Goal: Information Seeking & Learning: Find specific fact

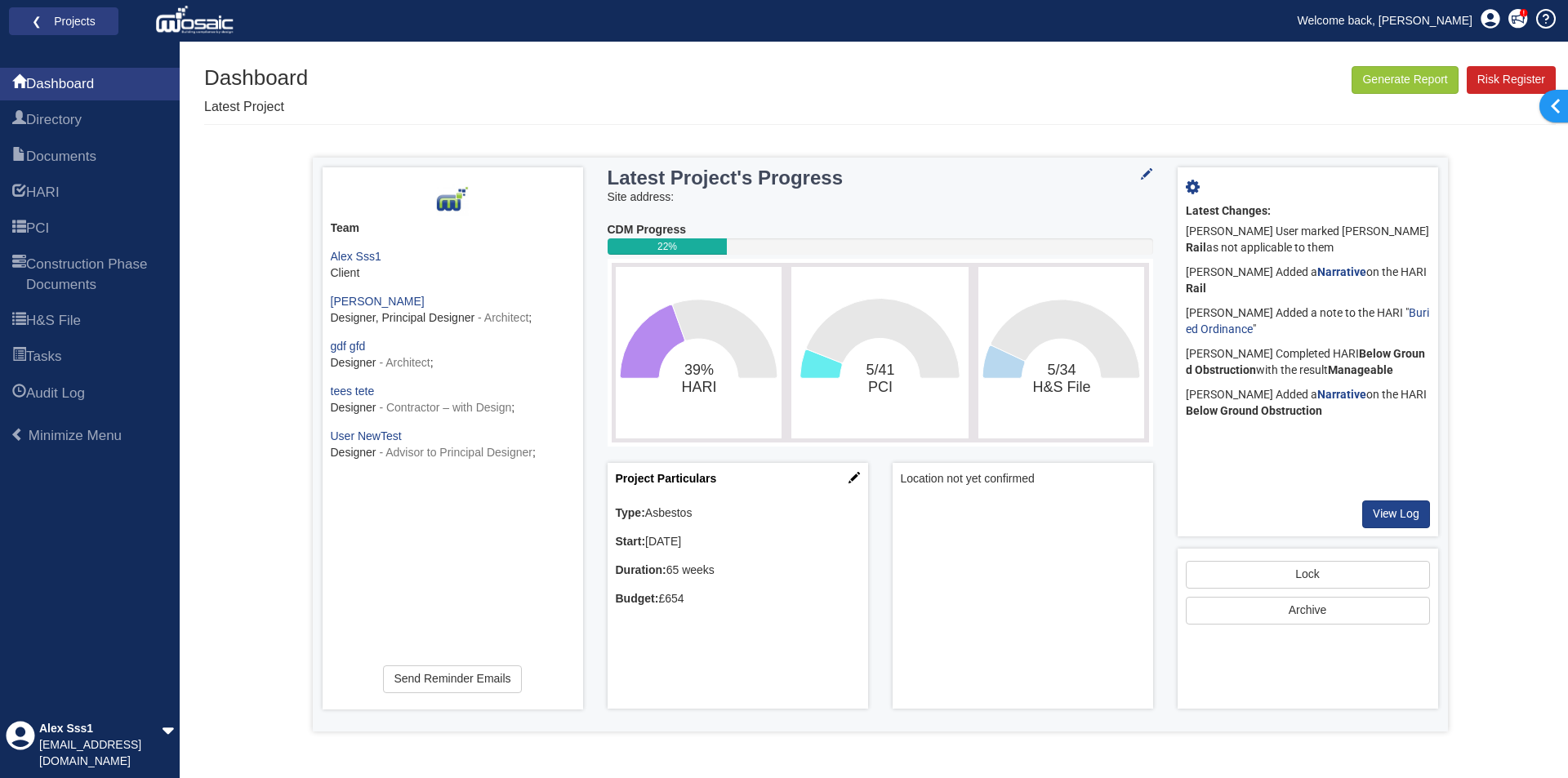
click at [414, 87] on div "Dashboard Latest Project Generate Report Risk Register" at bounding box center [879, 95] width 1351 height 58
click at [1393, 13] on link "Welcome back, [PERSON_NAME]" at bounding box center [1385, 21] width 199 height 24
click at [22, 189] on span at bounding box center [19, 193] width 14 height 20
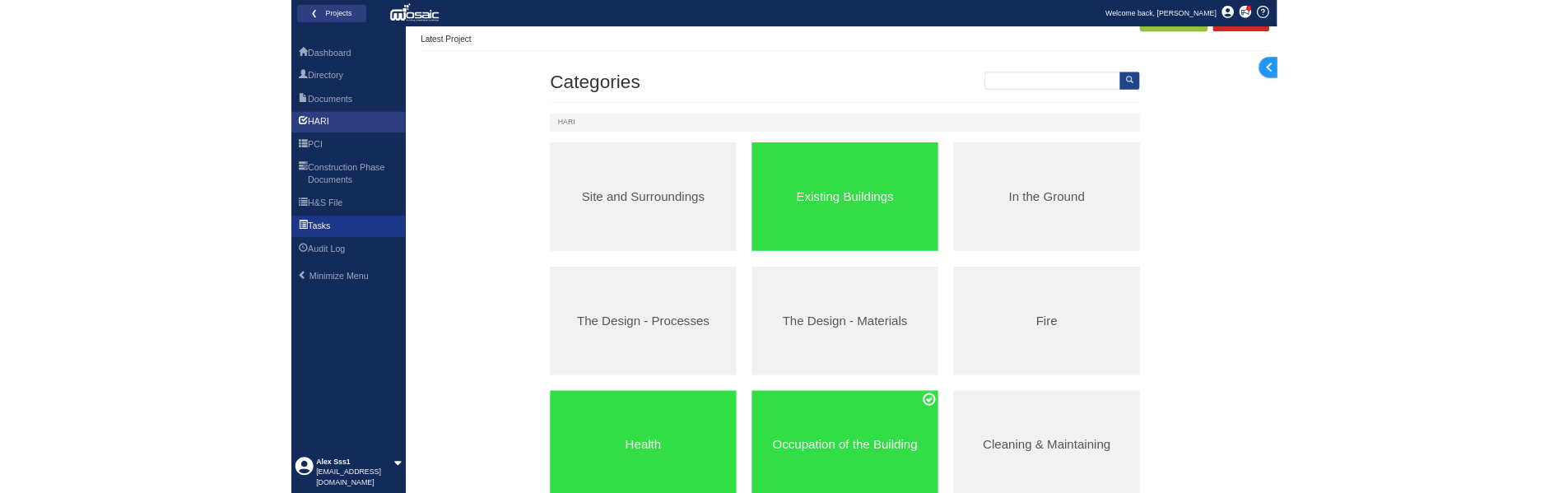
scroll to position [82, 0]
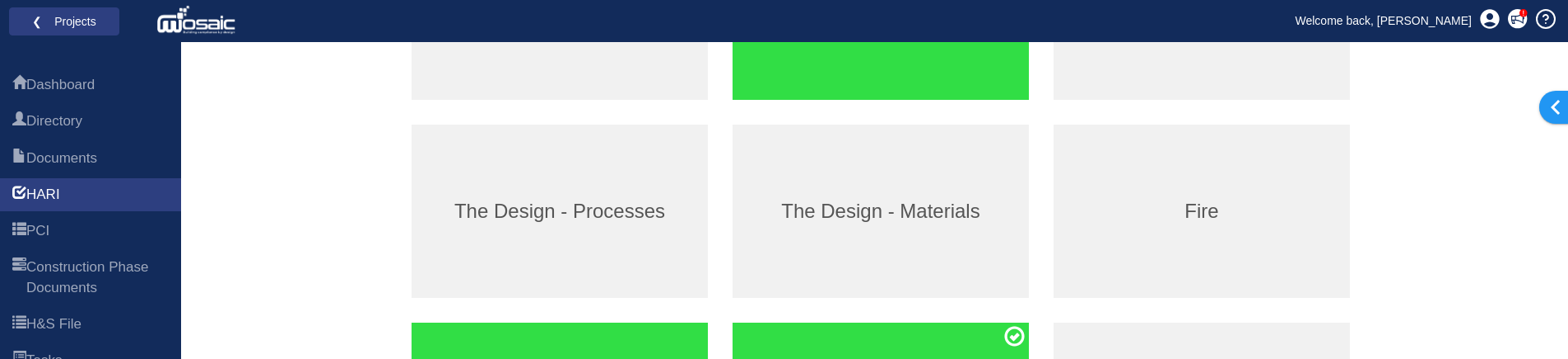
scroll to position [413, 0]
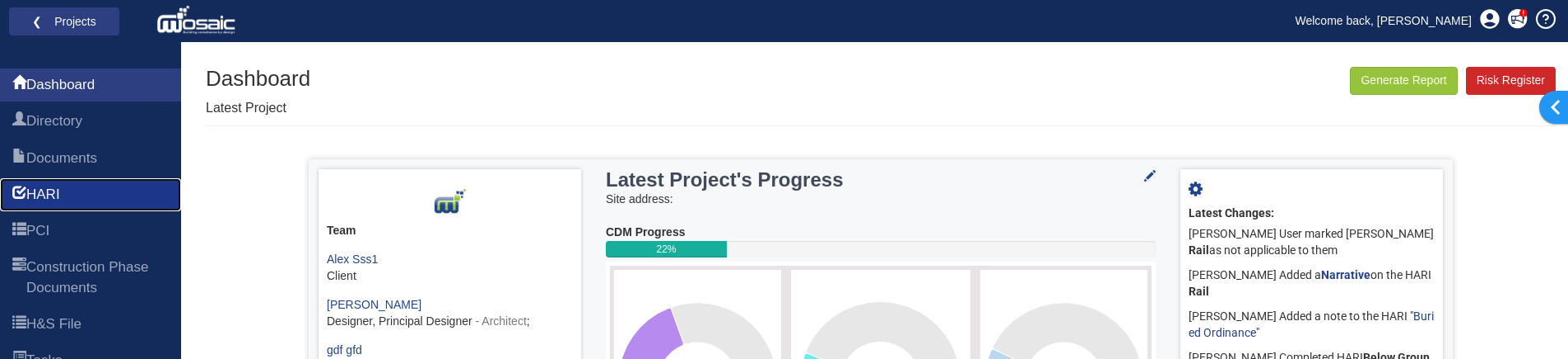
click at [60, 198] on span "HARI" at bounding box center [43, 194] width 34 height 20
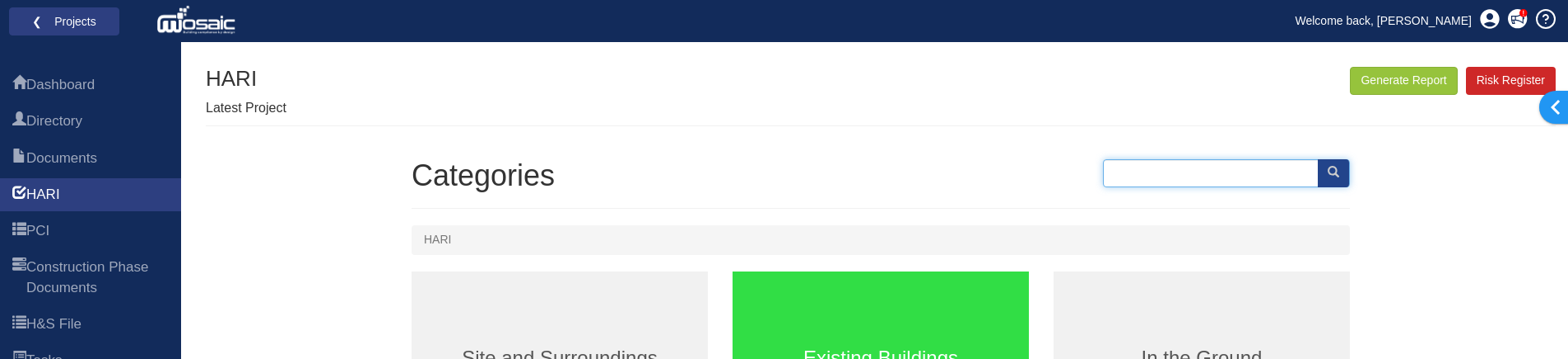
click at [1145, 167] on input "text" at bounding box center [1226, 173] width 247 height 28
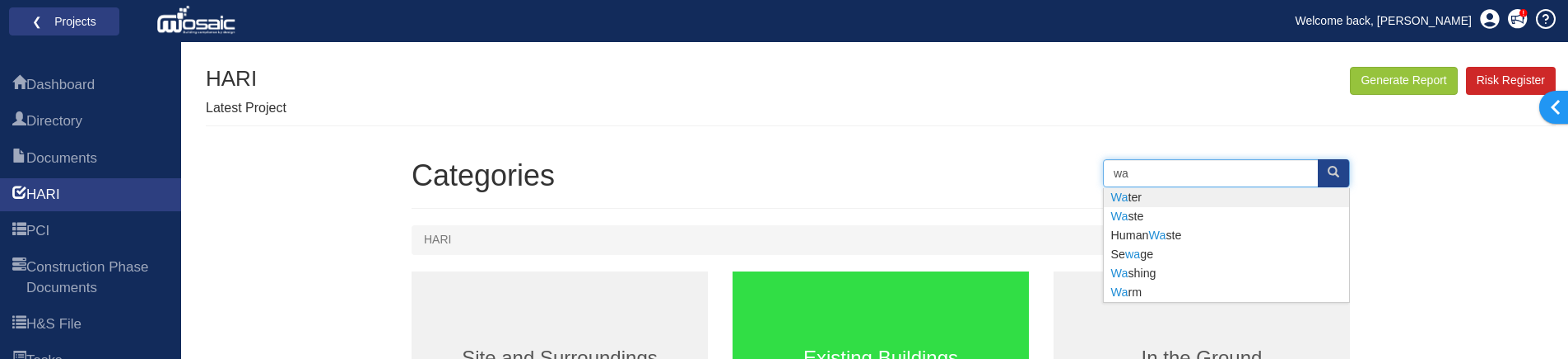
type input "Water"
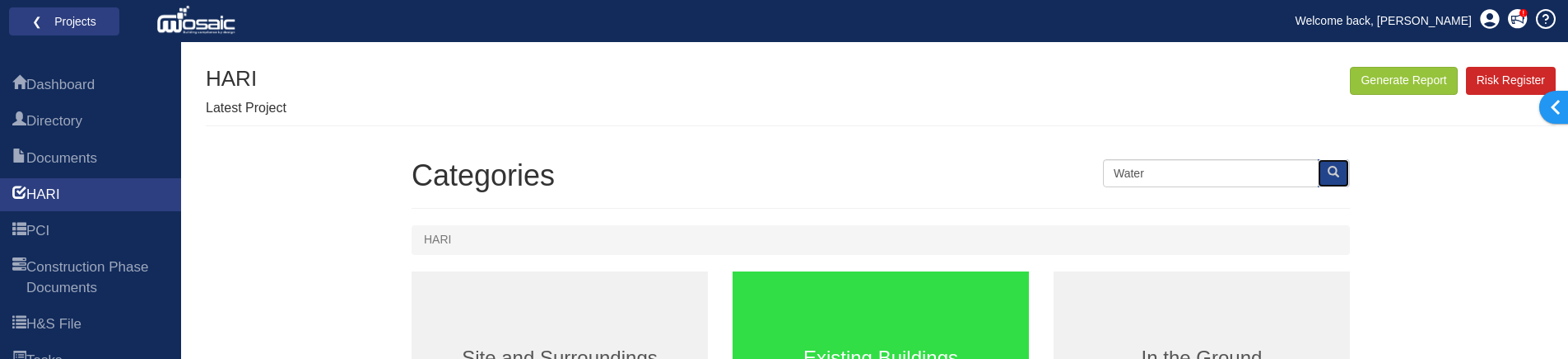
click at [1326, 177] on button "submit" at bounding box center [1333, 173] width 31 height 28
